Goal: Task Accomplishment & Management: Complete application form

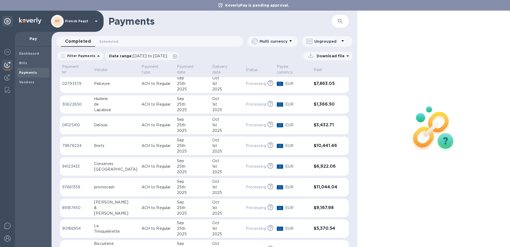
scroll to position [3, 0]
click at [113, 80] on div "Pebeyre" at bounding box center [115, 83] width 43 height 6
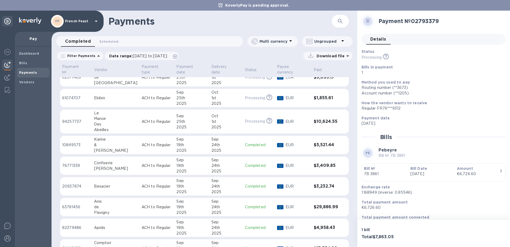
scroll to position [252, 0]
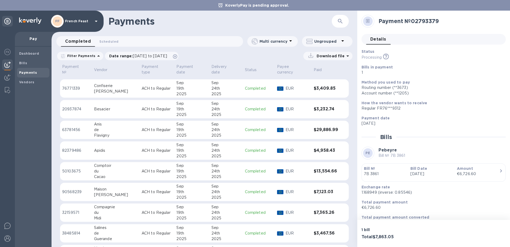
click at [176, 154] on div "2025" at bounding box center [191, 157] width 31 height 6
click at [145, 162] on td "ACH to Regular" at bounding box center [156, 171] width 35 height 19
click at [157, 231] on p "ACH to Regular" at bounding box center [157, 234] width 31 height 6
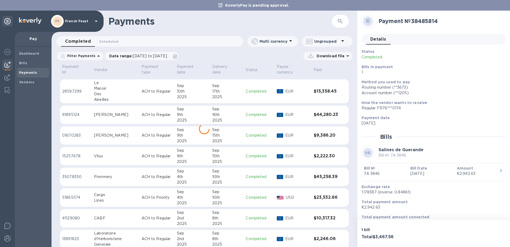
scroll to position [508, 0]
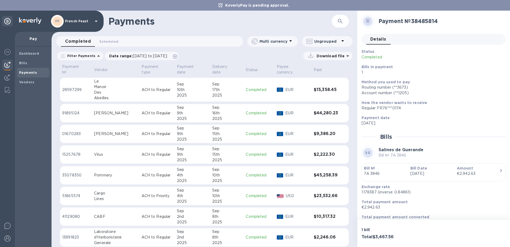
click at [139, 230] on td "ACH to Regular" at bounding box center [156, 237] width 35 height 19
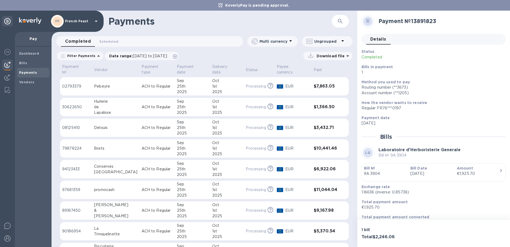
click at [186, 84] on div "25th" at bounding box center [192, 87] width 31 height 6
click at [24, 62] on b "Bills" at bounding box center [23, 63] width 8 height 4
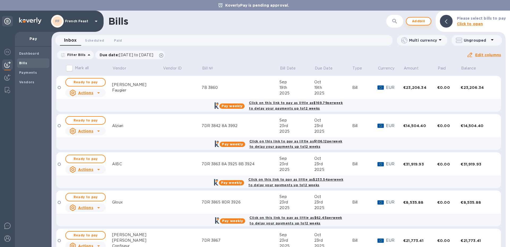
click at [415, 23] on span "Add bill" at bounding box center [419, 21] width 16 height 6
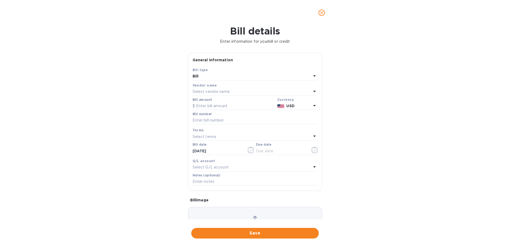
click at [209, 90] on p "Select vendor name" at bounding box center [211, 92] width 37 height 6
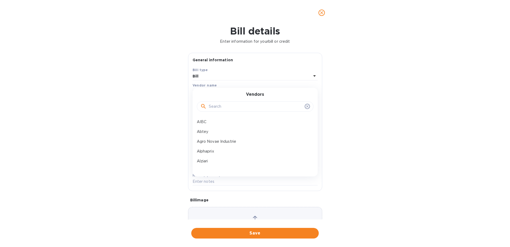
click at [218, 107] on input "text" at bounding box center [256, 107] width 94 height 8
type input "gd"
click at [221, 120] on p "GDB LOGISTICS" at bounding box center [253, 122] width 112 height 6
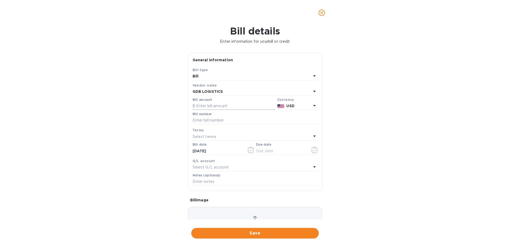
click at [199, 106] on input "text" at bounding box center [234, 106] width 83 height 8
type input "3,302"
click at [200, 121] on input "text" at bounding box center [255, 121] width 125 height 8
type input "6B 3821"
click at [317, 152] on icon "button" at bounding box center [315, 150] width 6 height 6
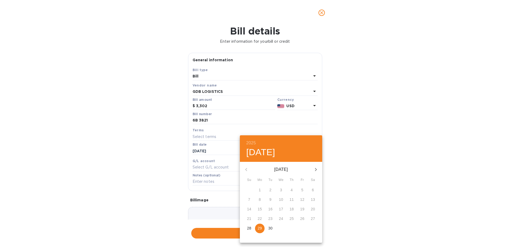
click at [316, 170] on icon "button" at bounding box center [316, 170] width 6 height 6
click at [281, 227] on p "29" at bounding box center [281, 228] width 4 height 5
type input "[DATE]"
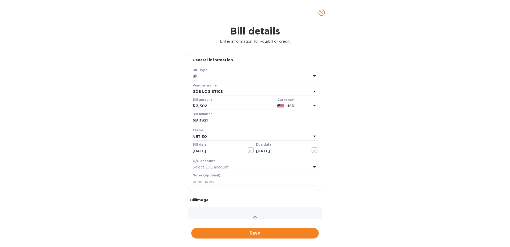
click at [222, 123] on input "6B 3821" at bounding box center [255, 121] width 125 height 8
type input "6B 3821 Transport"
click at [250, 233] on span "Save" at bounding box center [255, 233] width 119 height 6
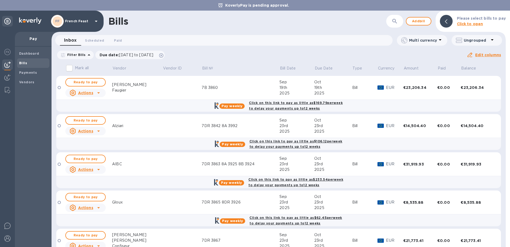
scroll to position [140, 0]
